Goal: Task Accomplishment & Management: Complete application form

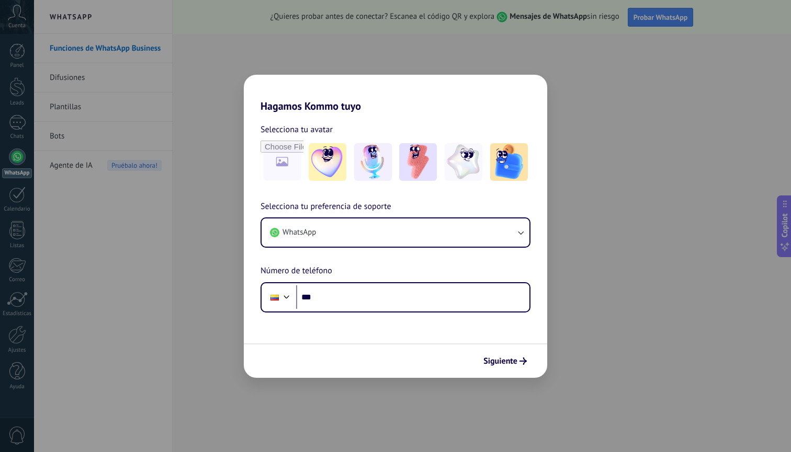
click at [488, 352] on div "Siguiente" at bounding box center [395, 361] width 303 height 35
click at [505, 368] on button "Siguiente" at bounding box center [505, 361] width 53 height 18
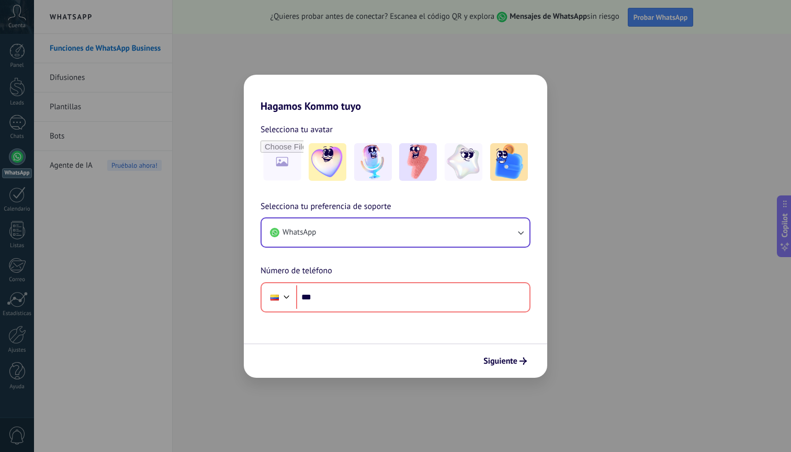
click at [409, 234] on button "WhatsApp" at bounding box center [395, 233] width 268 height 28
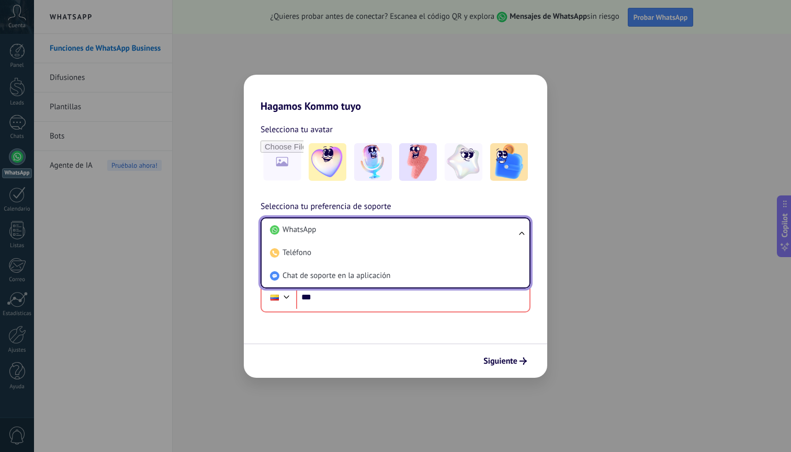
click at [244, 228] on div "Selecciona tu preferencia de soporte WhatsApp WhatsApp Teléfono Chat de soporte…" at bounding box center [395, 256] width 303 height 112
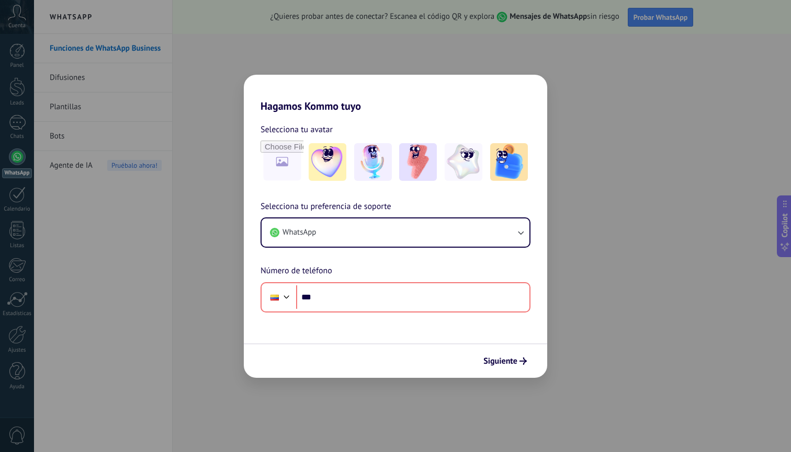
click at [370, 43] on div "Hagamos Kommo tuyo Selecciona tu avatar Selecciona tu preferencia de soporte Wh…" at bounding box center [395, 226] width 791 height 452
click at [347, 247] on div "WhatsApp" at bounding box center [395, 233] width 270 height 30
click at [370, 232] on button "WhatsApp" at bounding box center [395, 233] width 268 height 28
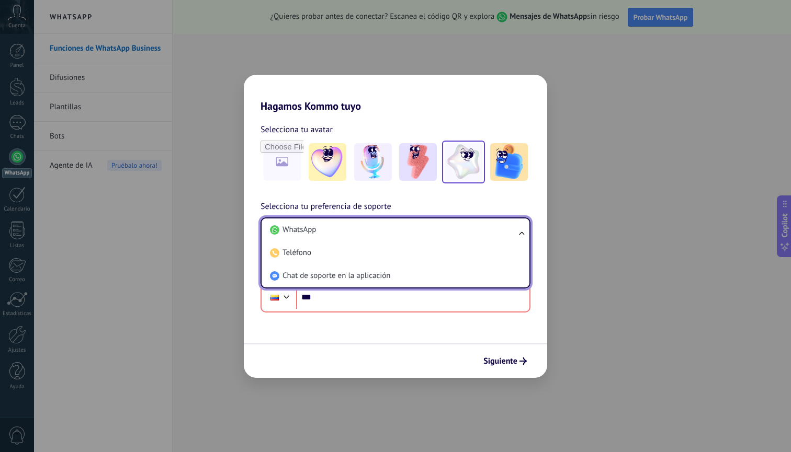
click at [480, 181] on div at bounding box center [464, 162] width 38 height 38
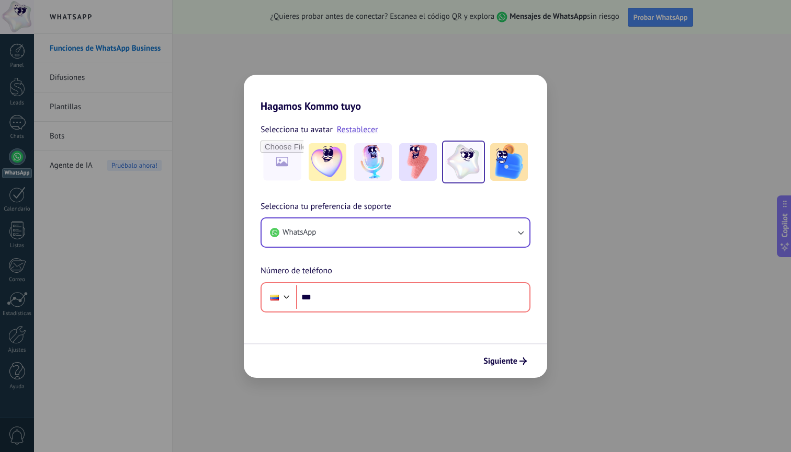
click at [522, 234] on icon "button" at bounding box center [520, 232] width 10 height 10
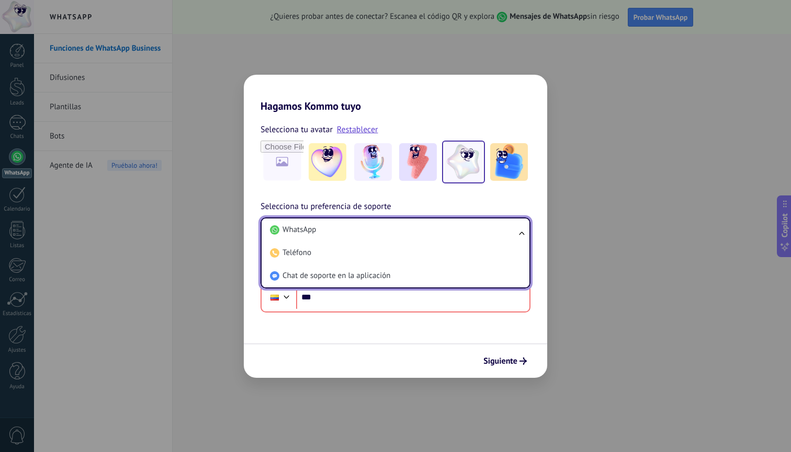
click at [517, 230] on ul "WhatsApp Teléfono Chat de soporte en la aplicación" at bounding box center [395, 253] width 270 height 71
click at [525, 236] on ul "WhatsApp Teléfono Chat de soporte en la aplicación" at bounding box center [395, 253] width 270 height 71
click at [522, 235] on ul "WhatsApp Teléfono Chat de soporte en la aplicación" at bounding box center [395, 253] width 270 height 71
click at [589, 235] on div "Hagamos Kommo tuyo Selecciona tu avatar Restablecer Selecciona tu preferencia d…" at bounding box center [395, 226] width 791 height 452
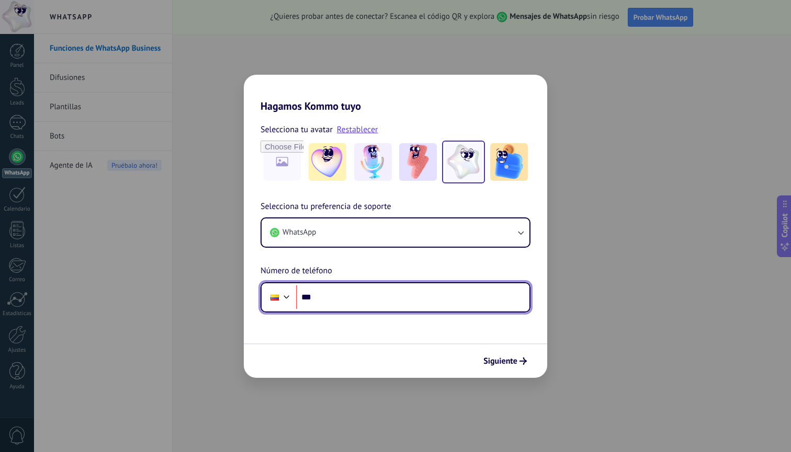
click at [405, 302] on input "***" at bounding box center [412, 298] width 233 height 24
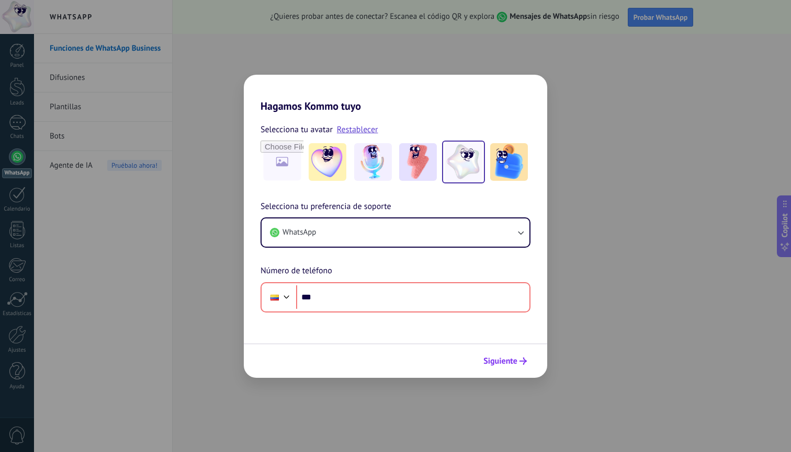
click at [510, 363] on span "Siguiente" at bounding box center [500, 361] width 34 height 7
click at [179, 68] on div "Hagamos Kommo tuyo Selecciona tu avatar Restablecer Selecciona tu preferencia d…" at bounding box center [395, 226] width 791 height 452
click at [138, 115] on div "Hagamos Kommo tuyo Selecciona tu avatar Restablecer Selecciona tu preferencia d…" at bounding box center [395, 226] width 791 height 452
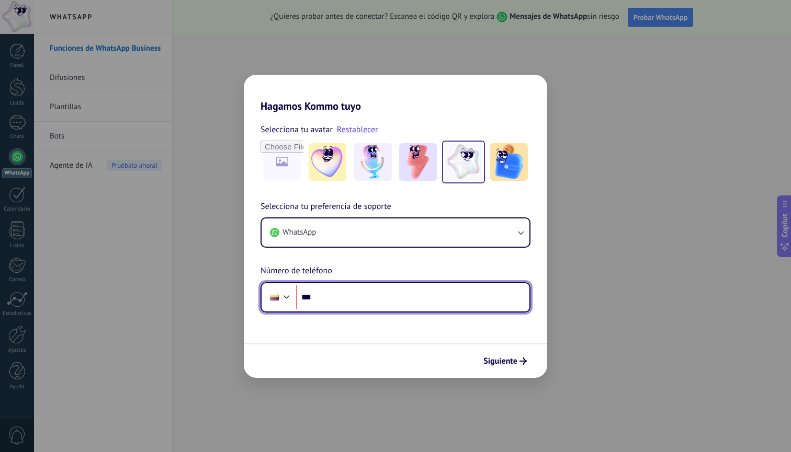
click at [407, 297] on input "***" at bounding box center [412, 298] width 233 height 24
type input "**********"
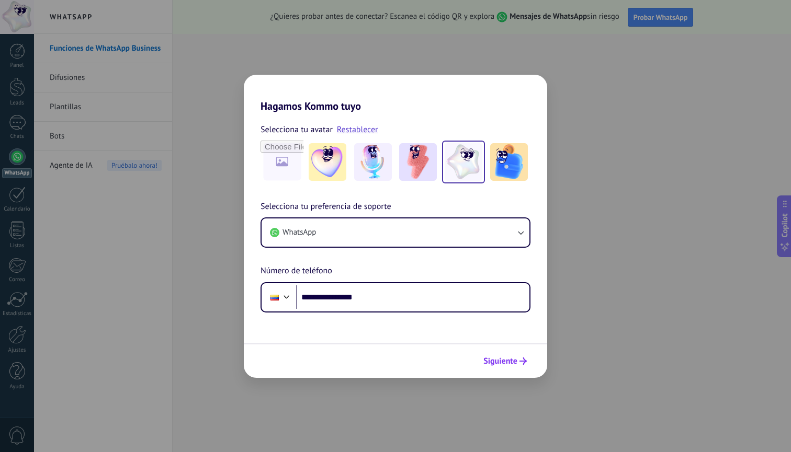
click at [513, 360] on span "Siguiente" at bounding box center [500, 361] width 34 height 7
click at [513, 360] on div at bounding box center [395, 361] width 303 height 35
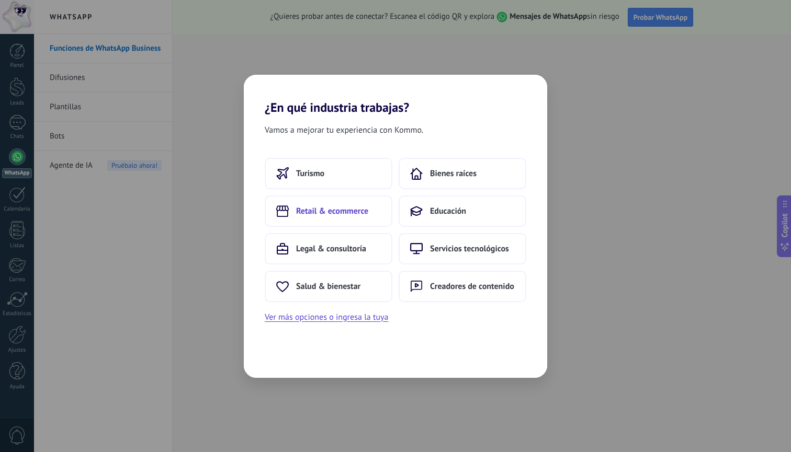
click at [349, 219] on button "Retail & ecommerce" at bounding box center [329, 211] width 128 height 31
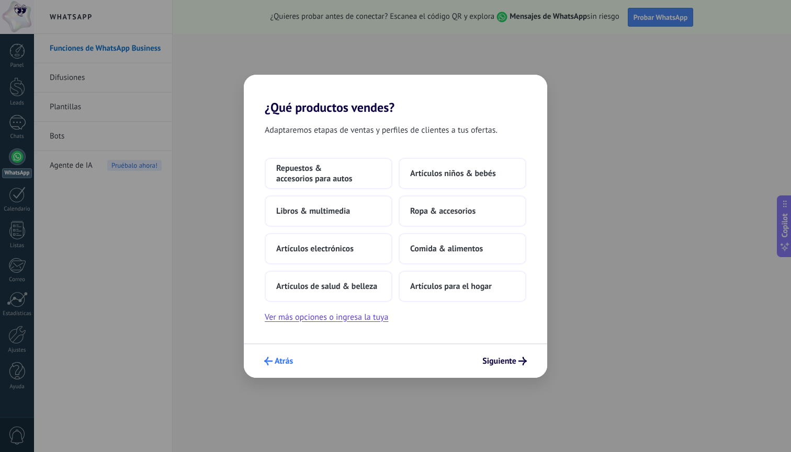
click at [281, 363] on span "Atrás" at bounding box center [284, 361] width 18 height 7
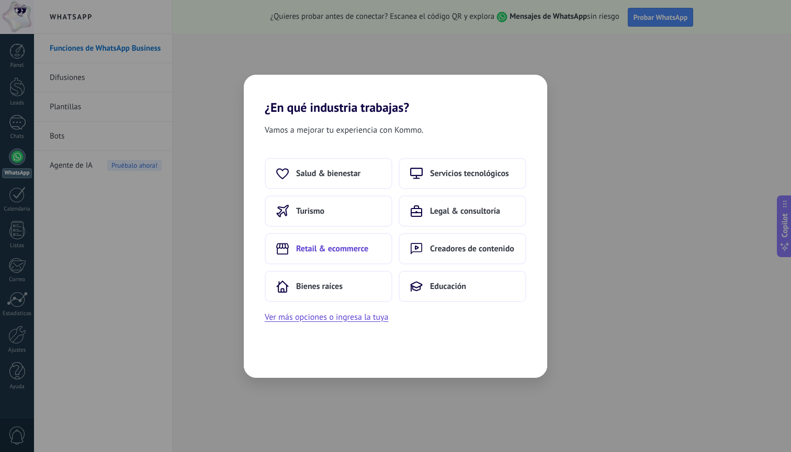
click at [367, 260] on button "Retail & ecommerce" at bounding box center [329, 248] width 128 height 31
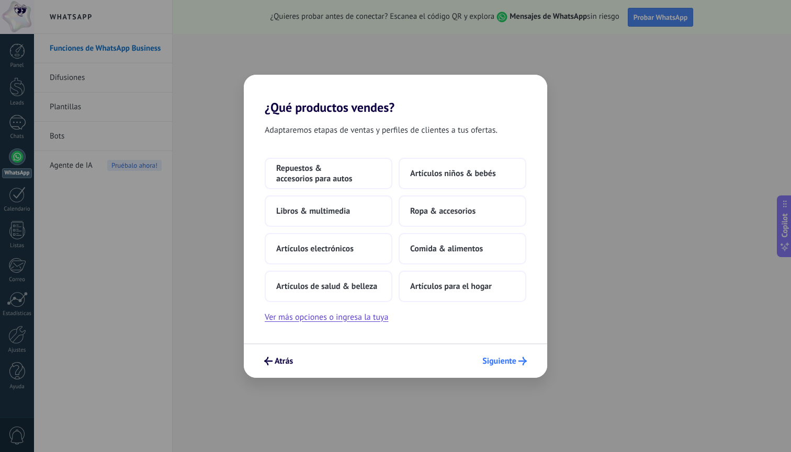
click at [505, 359] on span "Siguiente" at bounding box center [499, 361] width 34 height 7
click at [501, 364] on span "Siguiente" at bounding box center [499, 361] width 34 height 7
click at [355, 173] on span "Repuestos & accesorios para autos" at bounding box center [328, 173] width 105 height 21
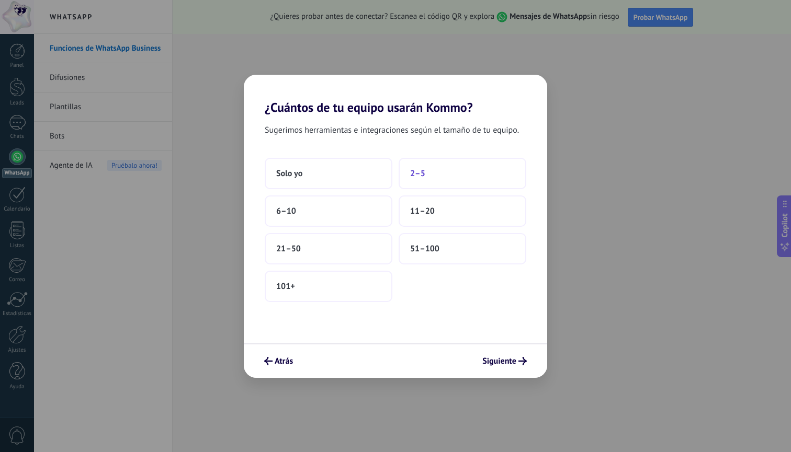
click at [434, 180] on button "2–5" at bounding box center [463, 173] width 128 height 31
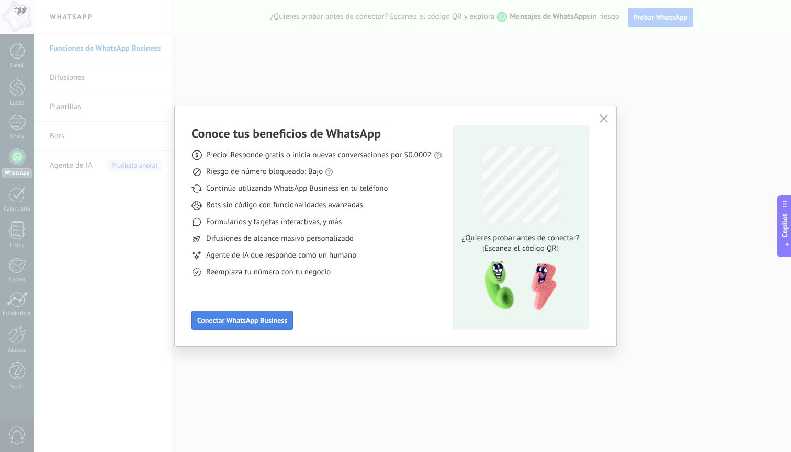
click at [269, 317] on span "Conectar WhatsApp Business" at bounding box center [242, 320] width 90 height 7
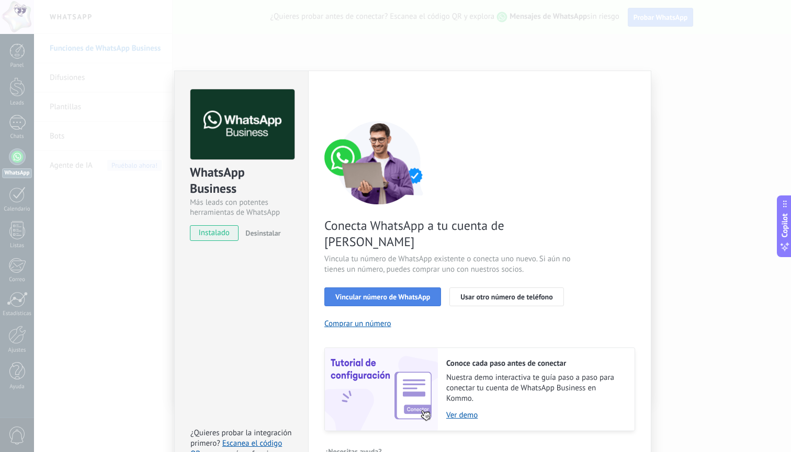
click at [371, 293] on span "Vincular número de WhatsApp" at bounding box center [382, 296] width 95 height 7
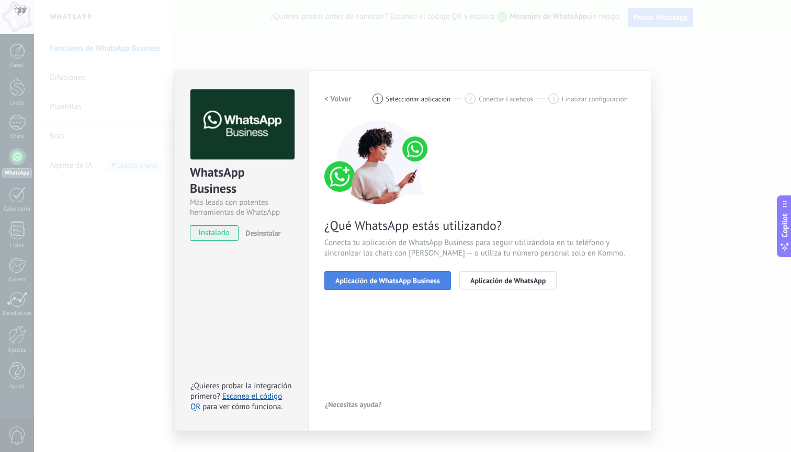
click at [416, 283] on span "Aplicación de WhatsApp Business" at bounding box center [387, 280] width 105 height 7
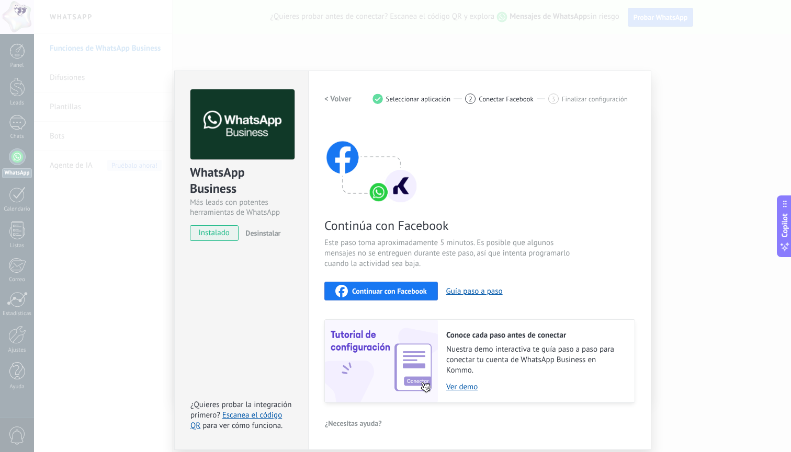
click at [391, 286] on div "Continuar con Facebook" at bounding box center [381, 291] width 92 height 13
click at [52, 188] on div "WhatsApp Business Más leads con potentes herramientas de WhatsApp instalado Des…" at bounding box center [412, 226] width 757 height 452
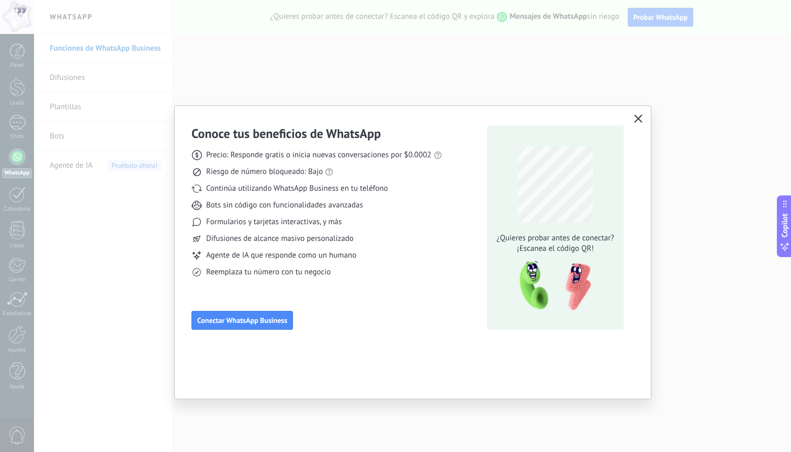
click at [96, 77] on div "Conoce tus beneficios de WhatsApp Precio: Responde gratis o inicia nuevas conve…" at bounding box center [395, 226] width 791 height 452
click at [202, 170] on div "Riesgo de número bloqueado: Bajo" at bounding box center [316, 172] width 251 height 10
click at [200, 158] on div "Conoce tus beneficios de WhatsApp Precio: Responde gratis o inicia nuevas conve…" at bounding box center [413, 226] width 476 height 241
click at [784, 229] on span "Copilot" at bounding box center [784, 225] width 10 height 24
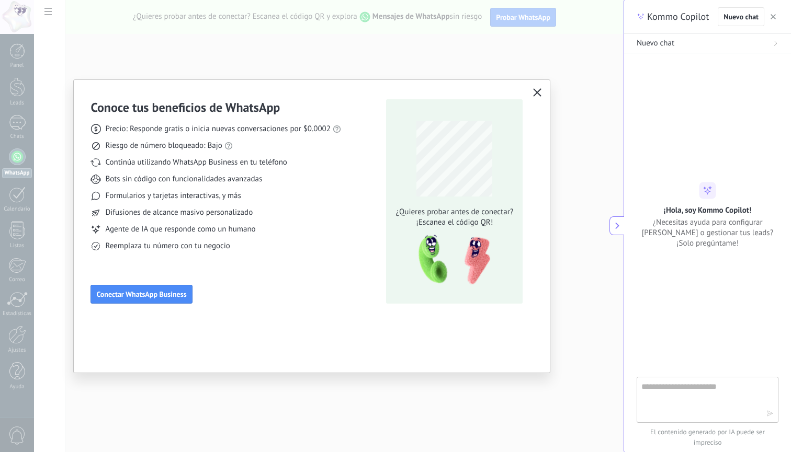
click at [701, 385] on textarea at bounding box center [700, 400] width 118 height 38
type textarea "**********"
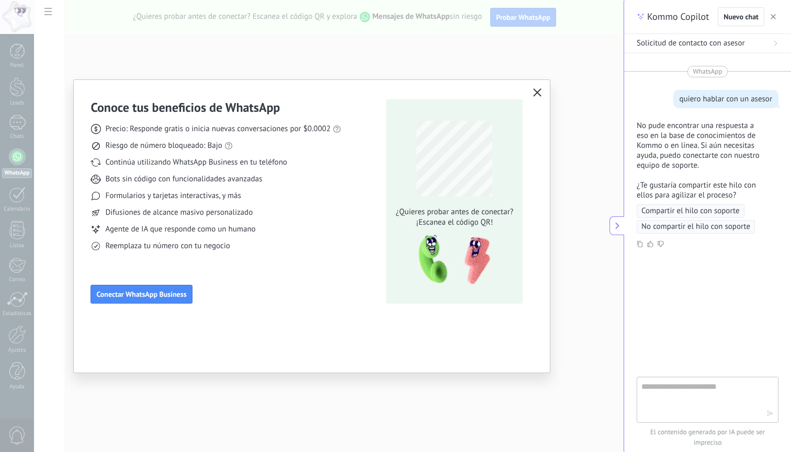
click at [705, 215] on span "Compartir el hilo con soporte" at bounding box center [690, 211] width 98 height 10
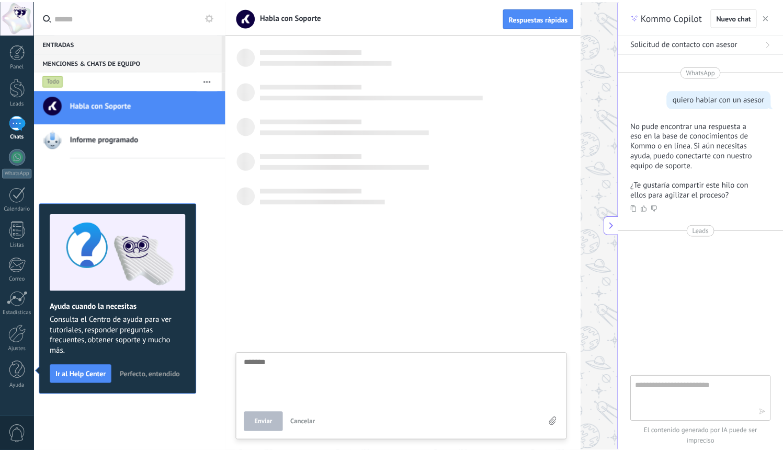
scroll to position [10, 0]
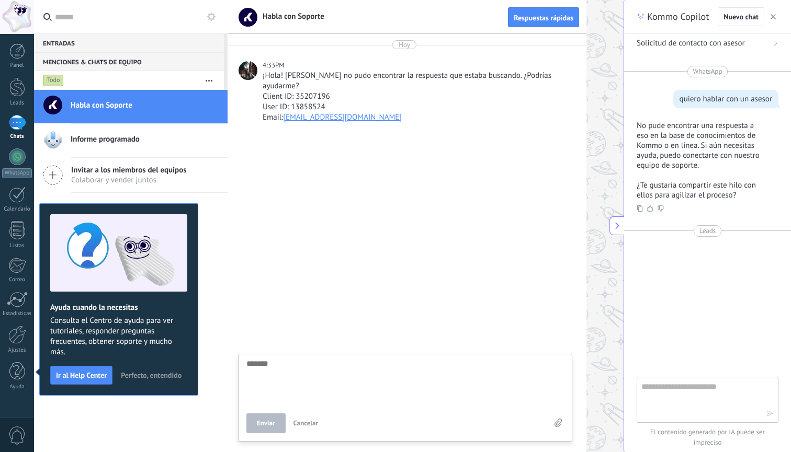
click at [210, 17] on icon at bounding box center [211, 17] width 8 height 8
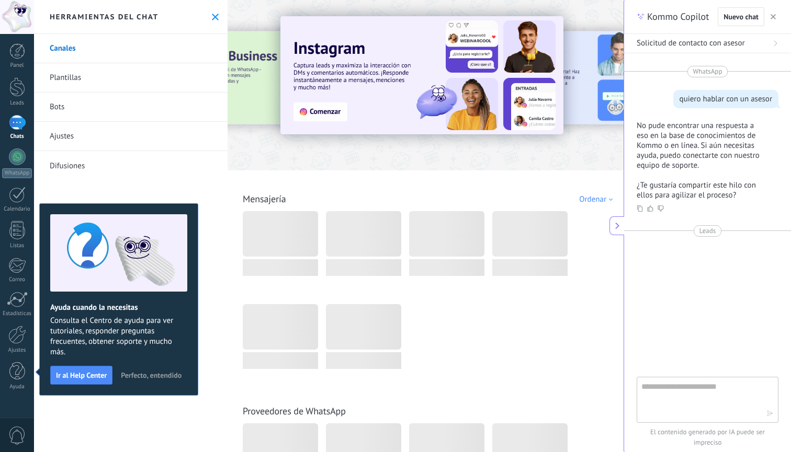
click at [18, 18] on div at bounding box center [17, 17] width 34 height 34
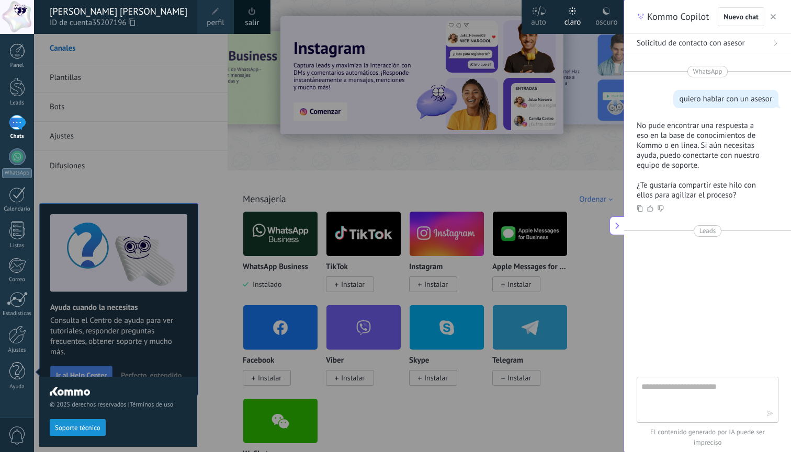
click at [771, 18] on icon "button" at bounding box center [772, 16] width 5 height 5
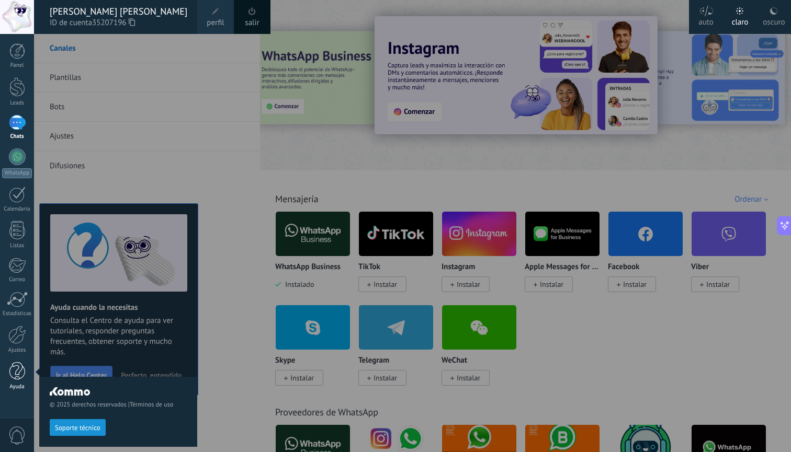
click at [15, 371] on div at bounding box center [17, 371] width 16 height 18
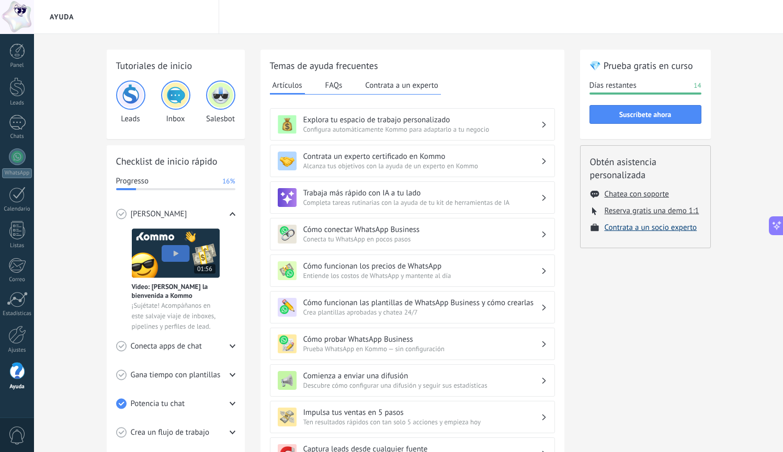
click at [639, 227] on button "Contrata a un socio experto" at bounding box center [651, 228] width 93 height 10
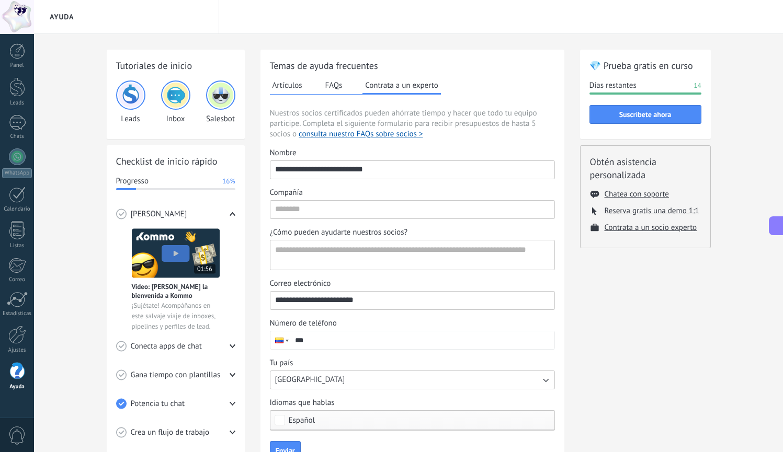
drag, startPoint x: 427, startPoint y: 169, endPoint x: 156, endPoint y: 150, distance: 271.6
type input "**********"
click at [290, 250] on textarea "¿Cómo pueden ayudarte nuestros socios?" at bounding box center [411, 255] width 282 height 29
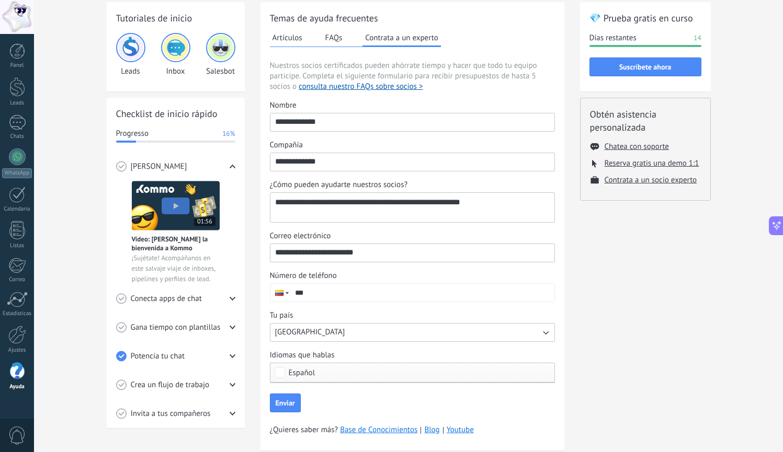
scroll to position [64, 0]
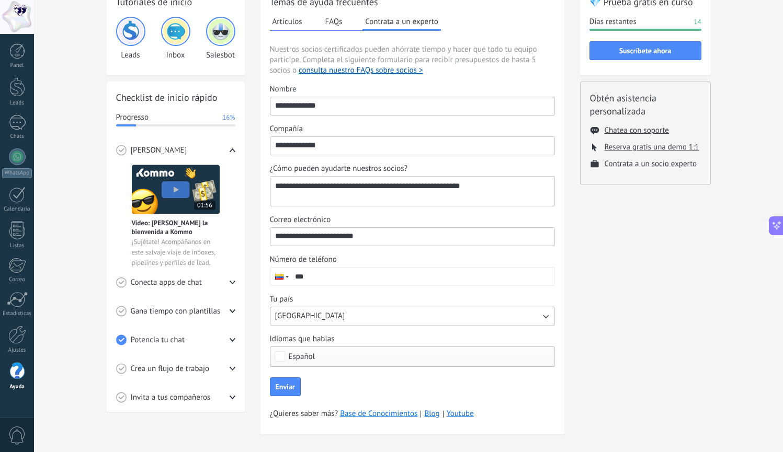
type textarea "**********"
drag, startPoint x: 386, startPoint y: 237, endPoint x: 177, endPoint y: 225, distance: 209.0
type input "*"
type input "**********"
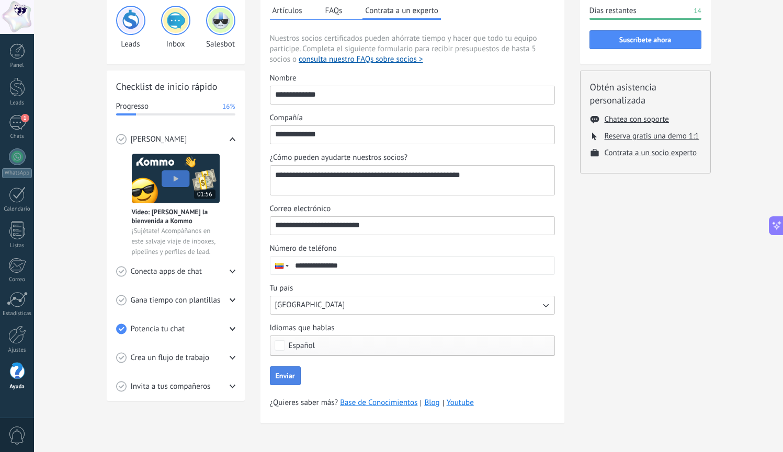
scroll to position [75, 0]
type input "**********"
click at [294, 374] on span "Enviar" at bounding box center [285, 375] width 19 height 7
type input "**********"
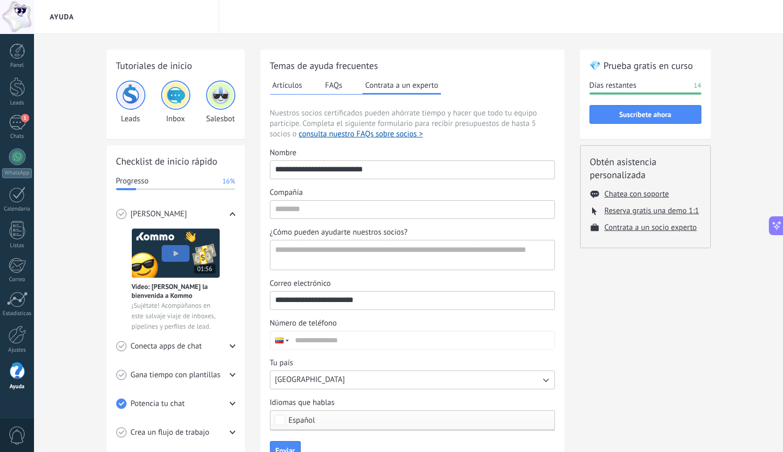
scroll to position [0, 0]
